Goal: Task Accomplishment & Management: Manage account settings

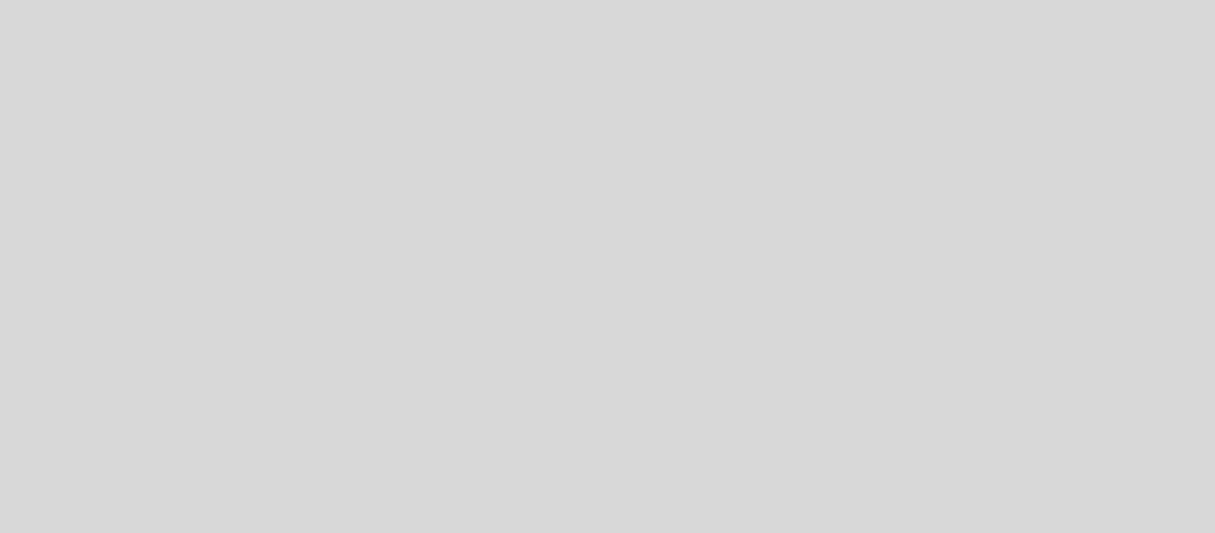
select select "es"
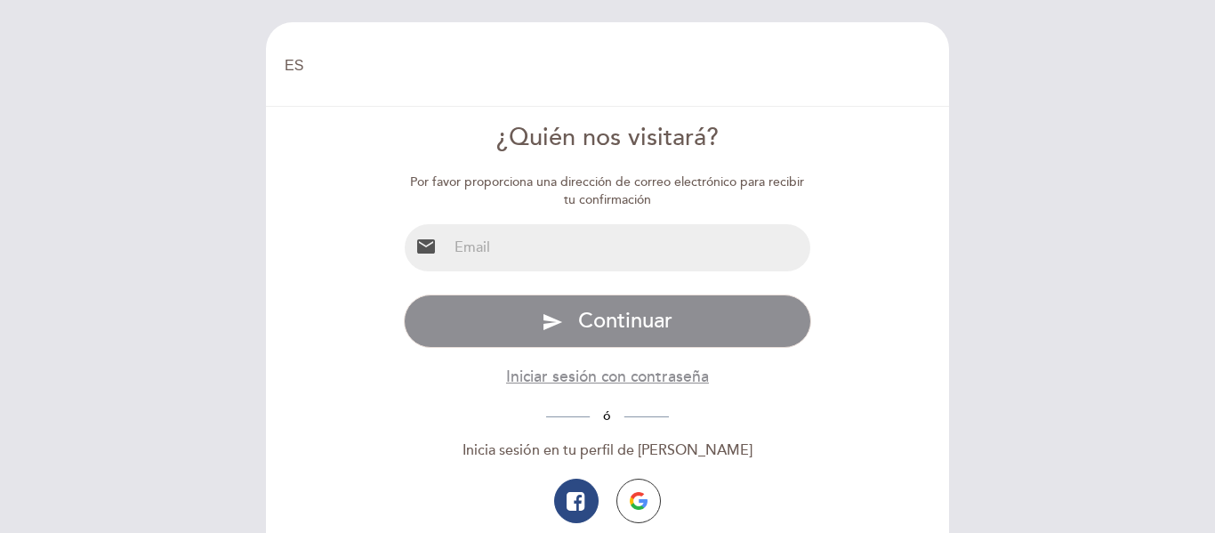
click at [593, 247] on input "email" at bounding box center [629, 247] width 364 height 47
type input "[PERSON_NAME][EMAIL_ADDRESS][DOMAIN_NAME]"
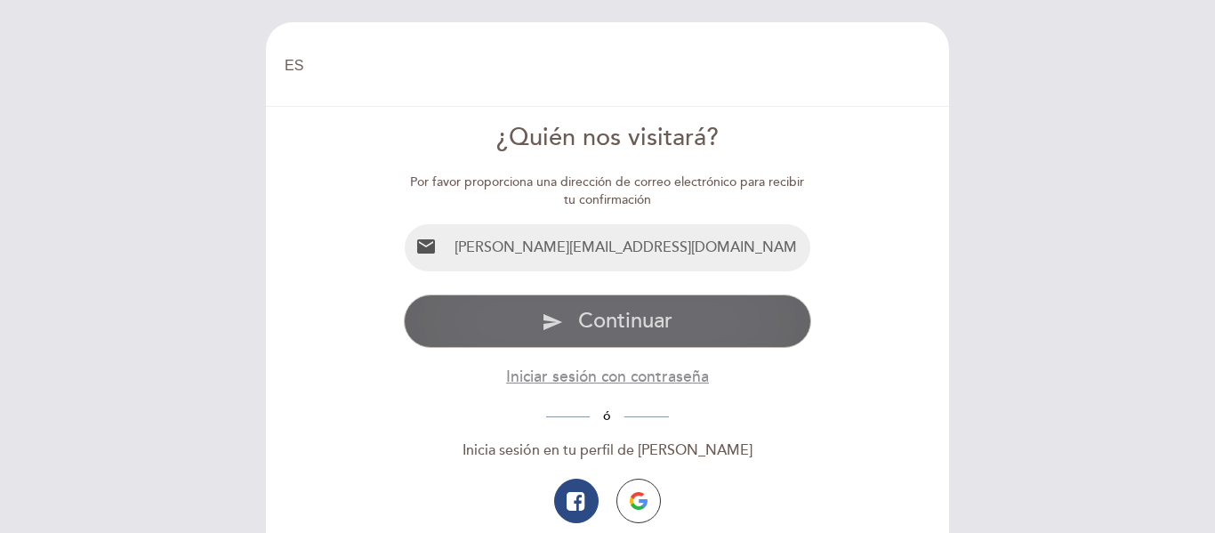
click at [588, 322] on span "Continuar" at bounding box center [625, 321] width 94 height 26
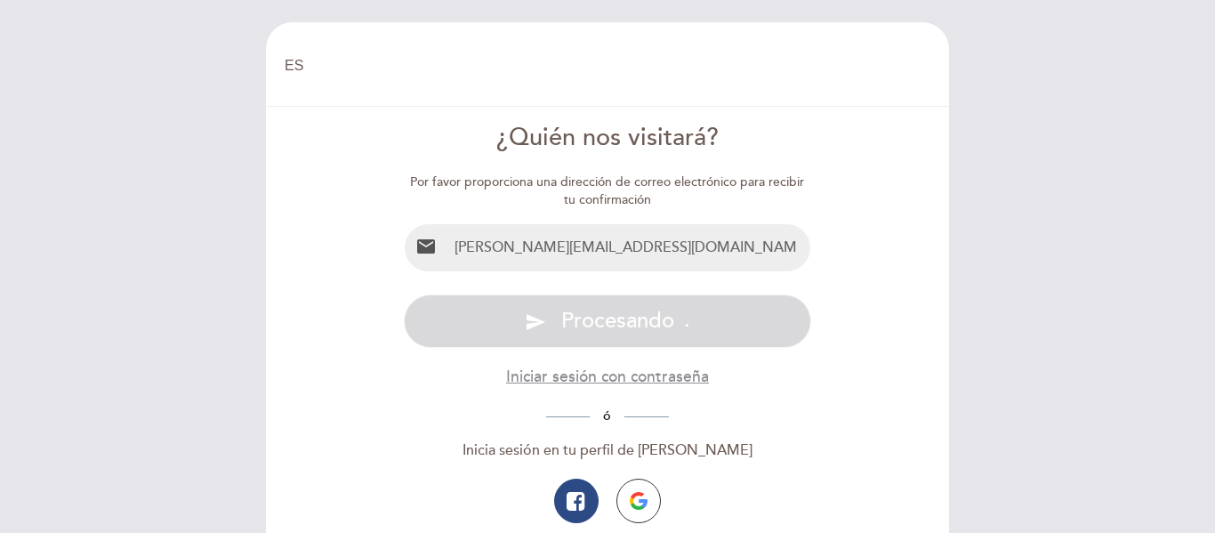
scroll to position [89, 0]
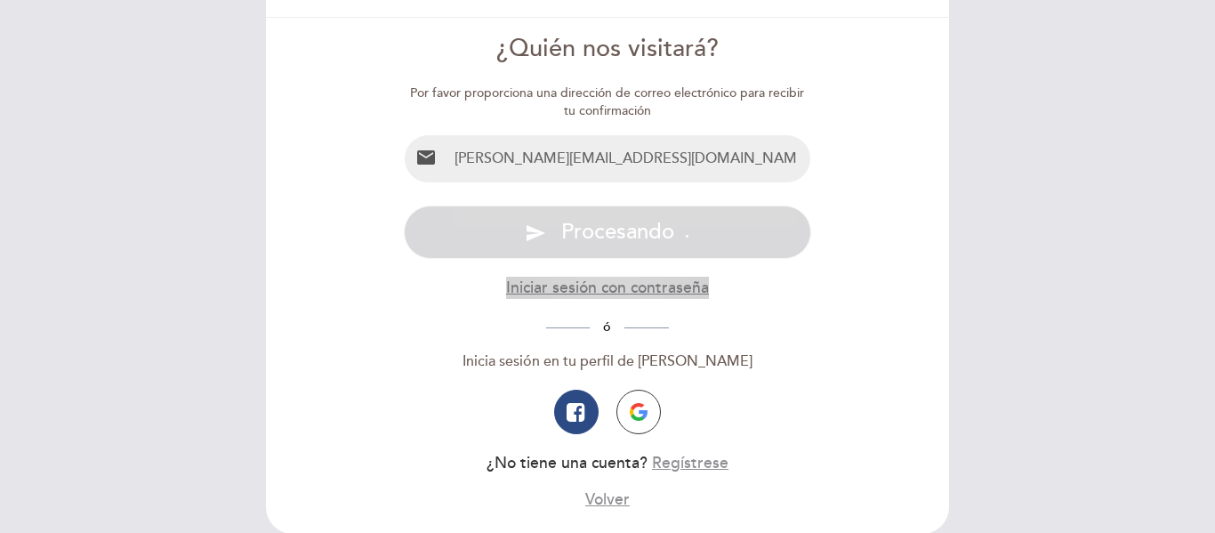
click at [574, 286] on button "Iniciar sesión con contraseña" at bounding box center [607, 288] width 203 height 22
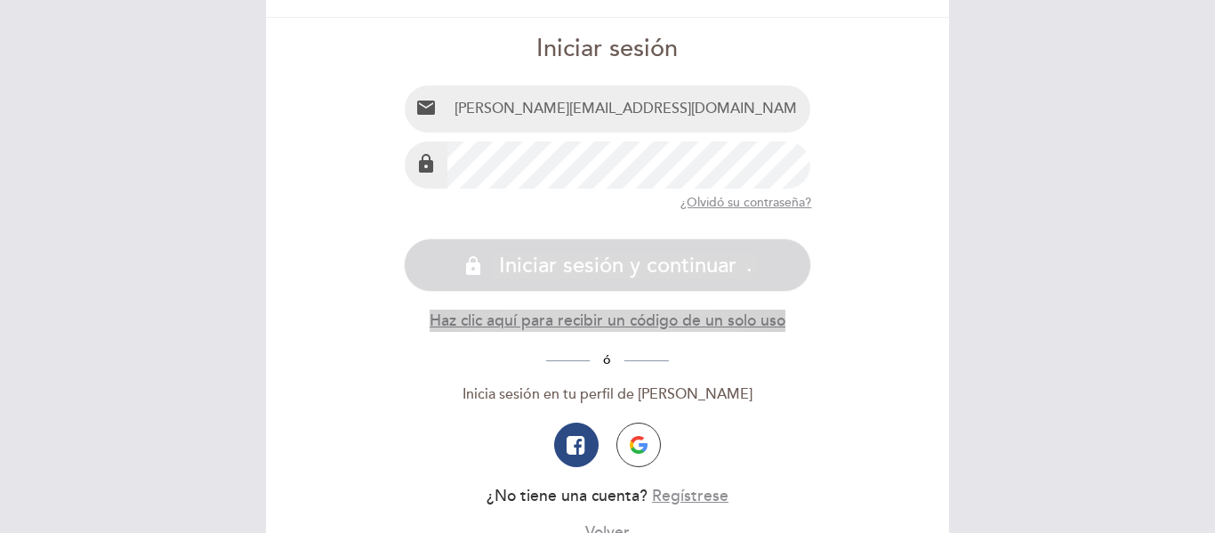
click at [574, 325] on button "Haz clic aquí para recibir un código de un solo uso" at bounding box center [607, 320] width 356 height 22
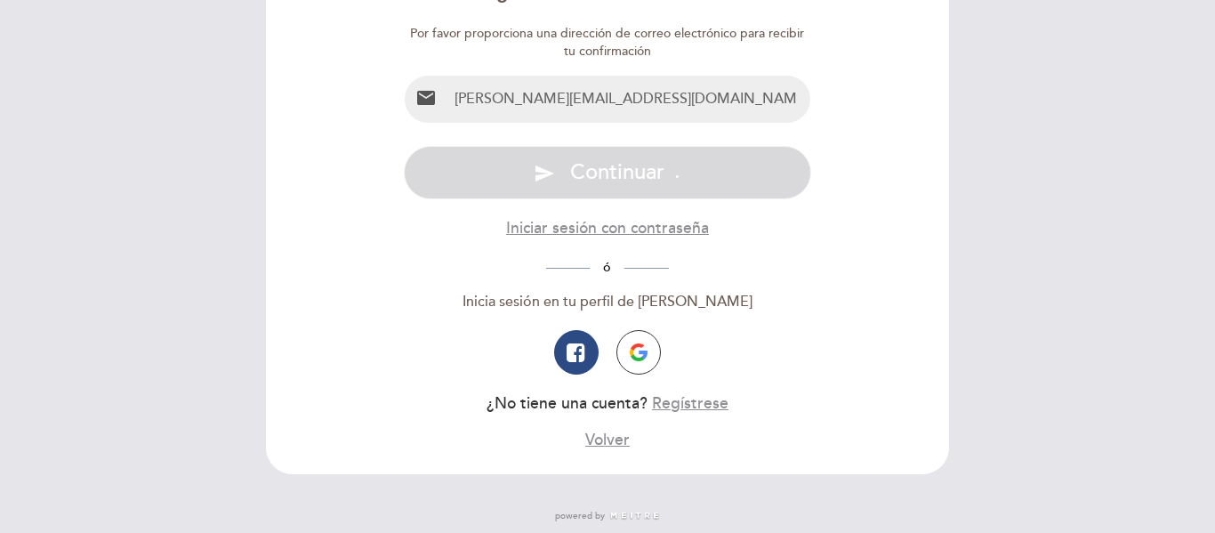
scroll to position [178, 0]
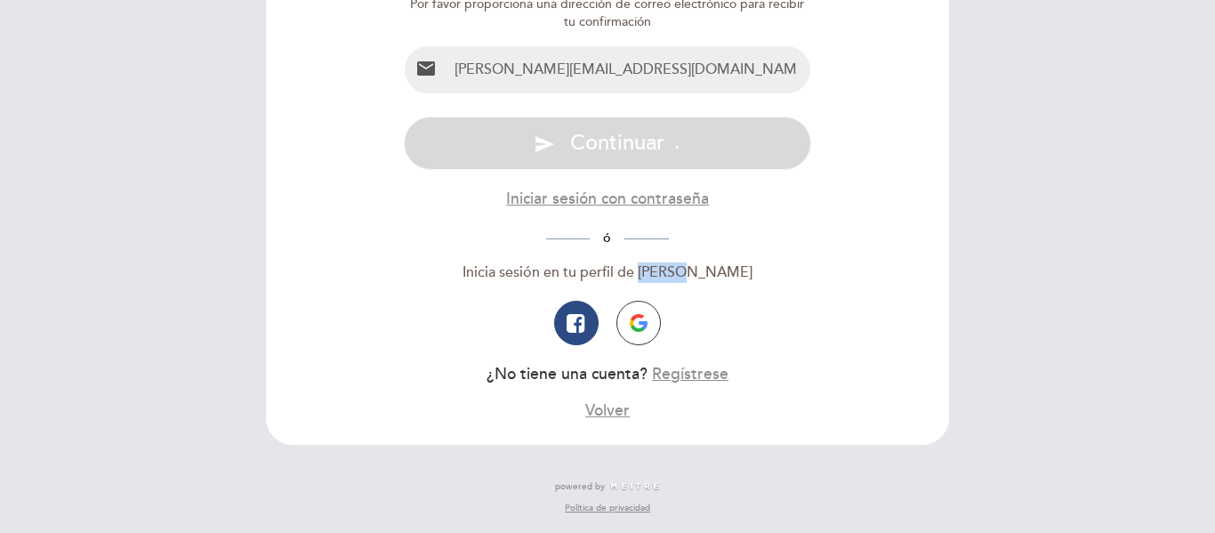
drag, startPoint x: 724, startPoint y: 275, endPoint x: 673, endPoint y: 273, distance: 50.7
click at [673, 273] on div "Inicia sesión en tu perfil de [PERSON_NAME]" at bounding box center [608, 272] width 408 height 20
copy div "Meitre"
click at [615, 203] on button "Iniciar sesión con contraseña" at bounding box center [607, 199] width 203 height 22
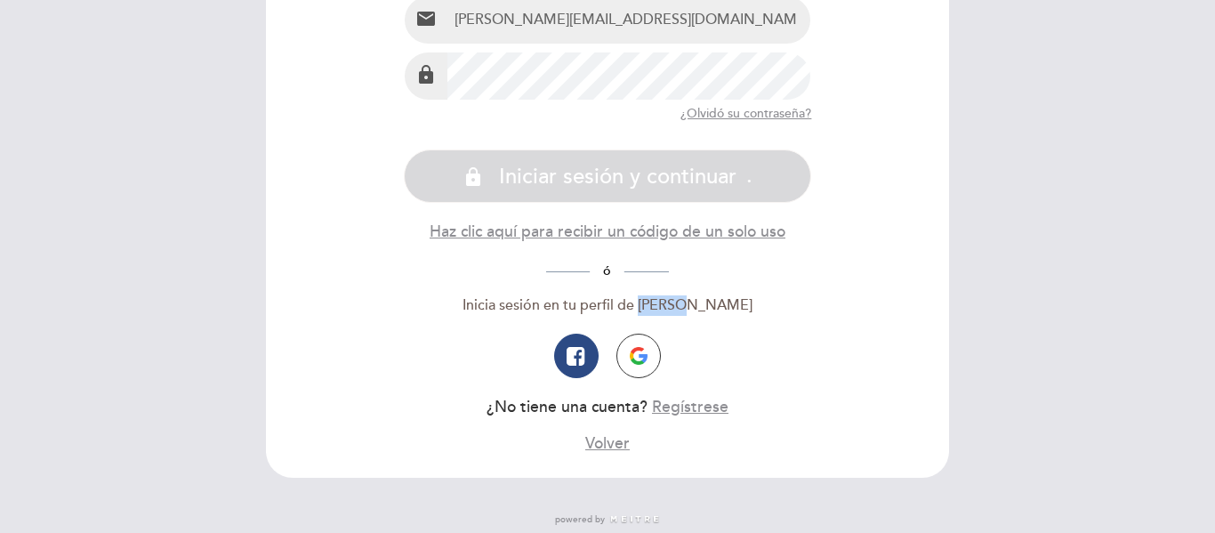
scroll to position [128, 0]
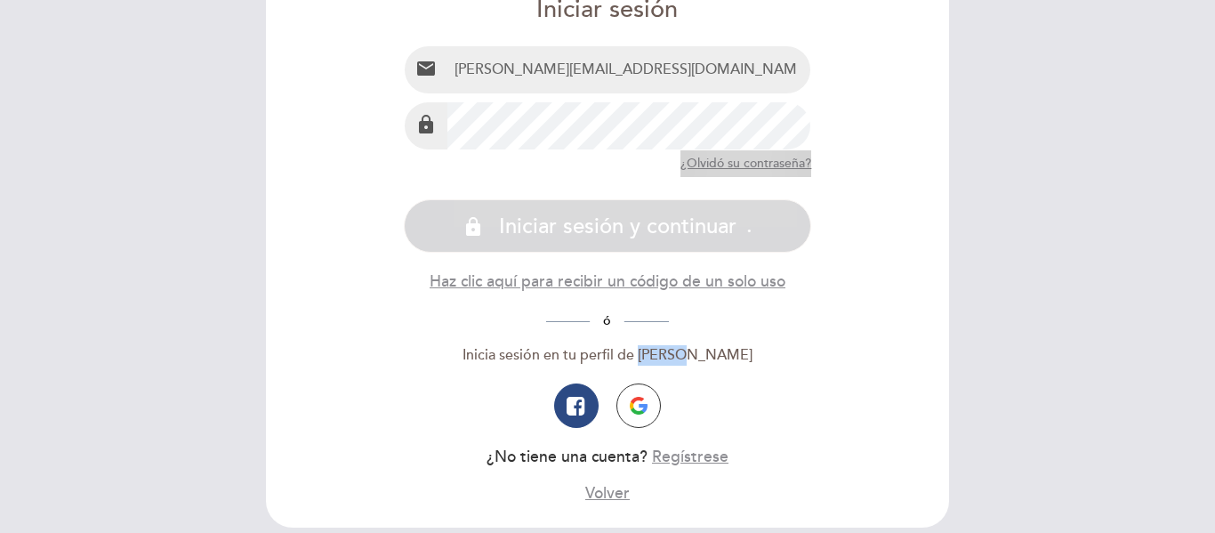
click at [733, 163] on button "¿Olvidó su contraseña?" at bounding box center [745, 163] width 131 height 27
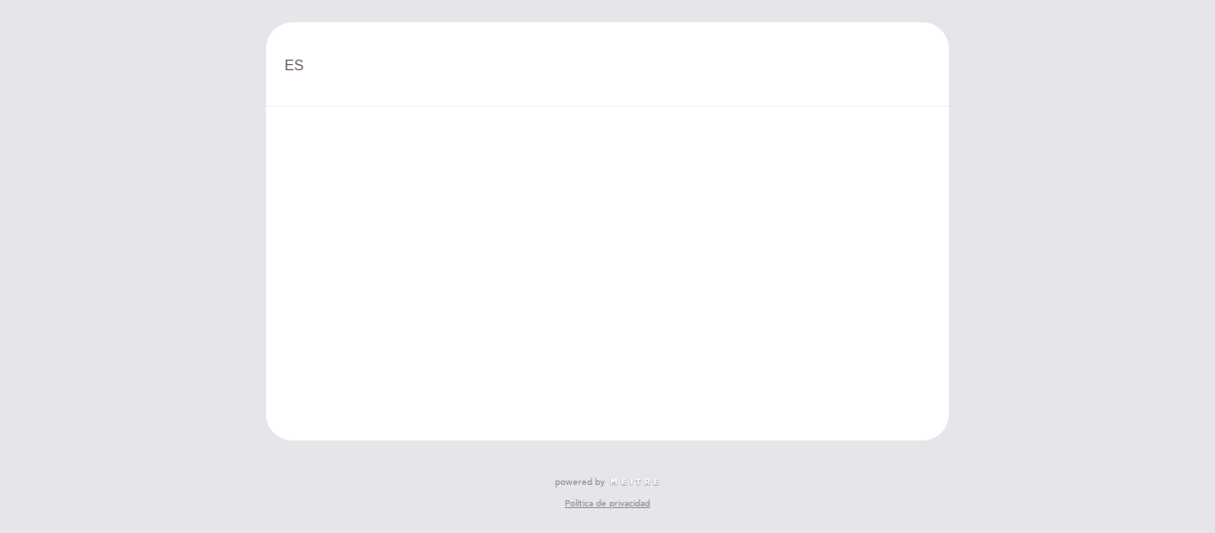
scroll to position [0, 0]
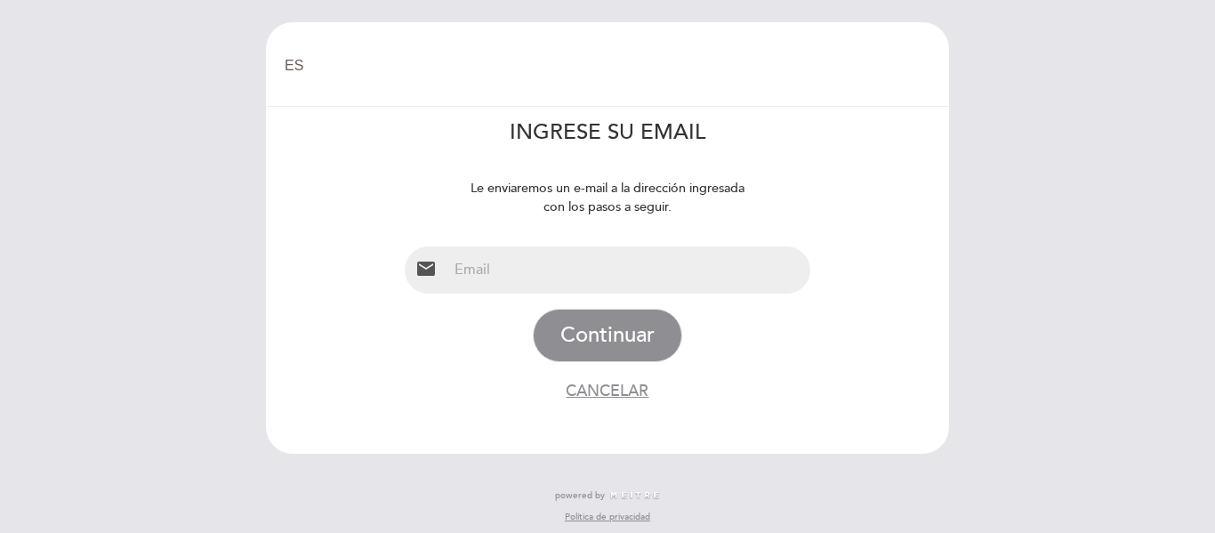
click at [597, 258] on input "email" at bounding box center [629, 269] width 364 height 47
click at [591, 272] on input "email" at bounding box center [629, 269] width 364 height 47
type input "[PERSON_NAME][EMAIL_ADDRESS][DOMAIN_NAME]"
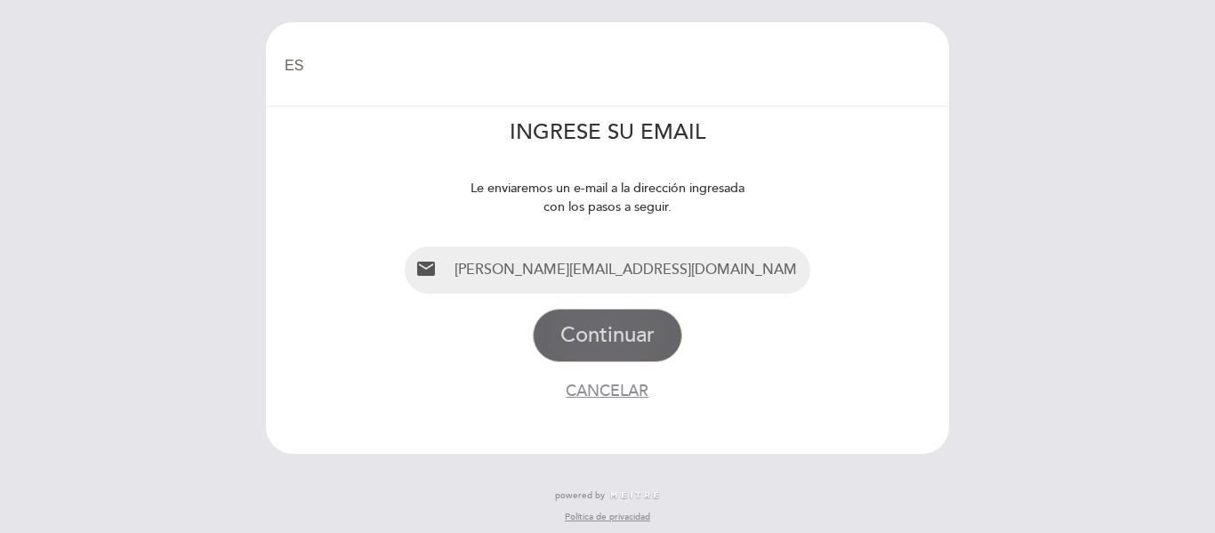
click at [609, 333] on button "Continuar" at bounding box center [607, 335] width 149 height 53
